Goal: Understand process/instructions: Learn how to perform a task or action

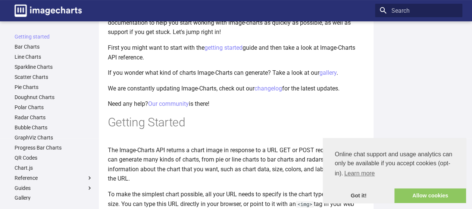
scroll to position [60, 0]
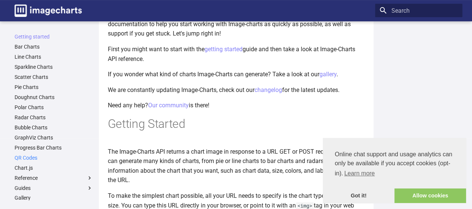
click at [34, 155] on link "QR Codes" at bounding box center [54, 157] width 78 height 7
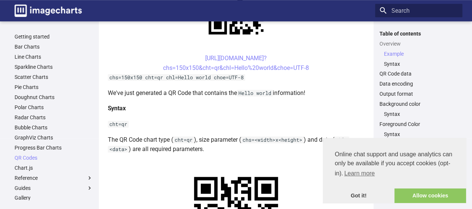
scroll to position [234, 0]
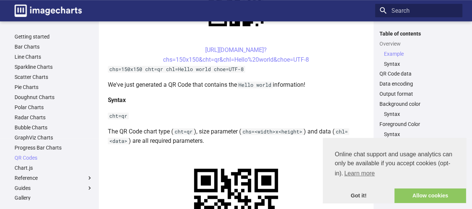
click at [188, 49] on center "[URL][DOMAIN_NAME]? chs=150x150&cht=qr&chl=Hello%20world&choe=UTF-8" at bounding box center [236, 54] width 257 height 19
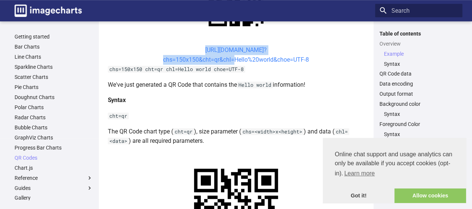
drag, startPoint x: 188, startPoint y: 44, endPoint x: 232, endPoint y: 59, distance: 46.1
copy link "[URL][DOMAIN_NAME]? chs=150x150&cht=qr&chl"
